Goal: Go to known website: Go to known website

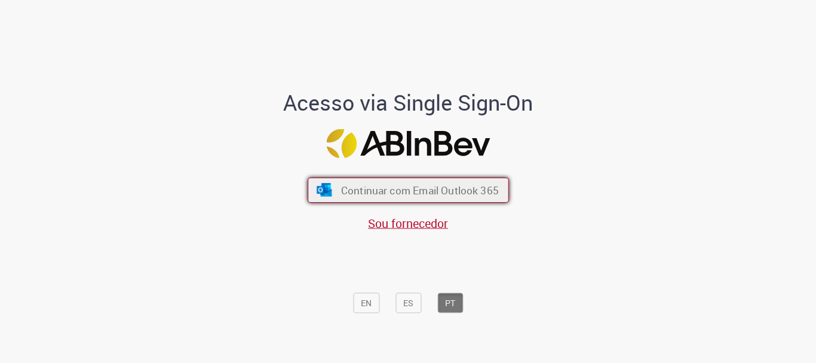
click at [477, 192] on span "Continuar com Email Outlook 365" at bounding box center [419, 190] width 158 height 14
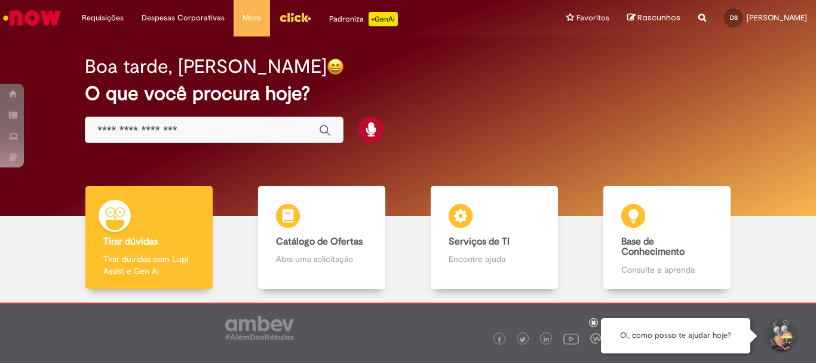
click at [300, 15] on img "Menu Cabeçalho" at bounding box center [295, 17] width 32 height 18
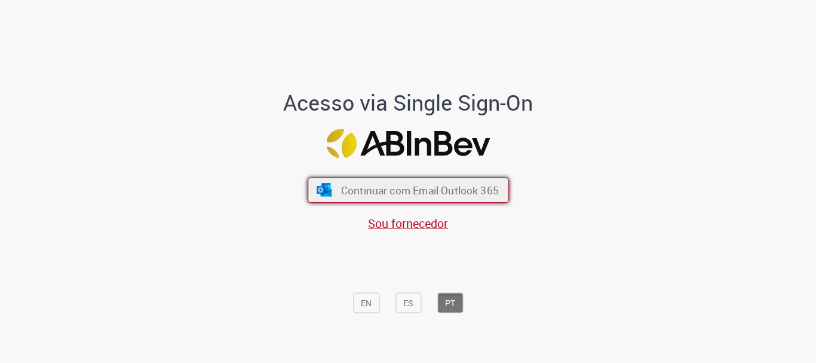
click at [494, 190] on button "Continuar com Email Outlook 365" at bounding box center [408, 189] width 201 height 25
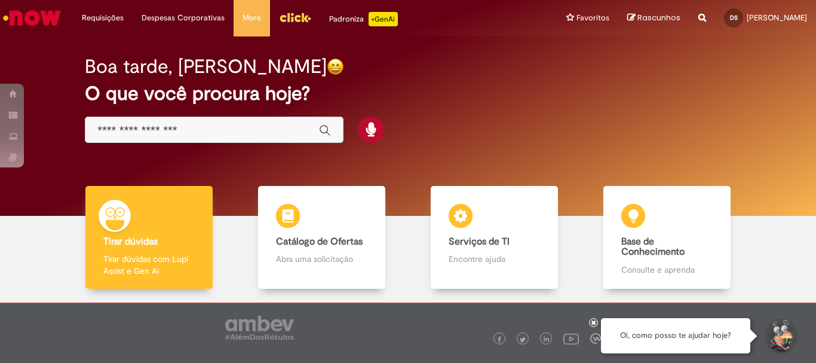
scroll to position [59, 0]
